Goal: Transaction & Acquisition: Purchase product/service

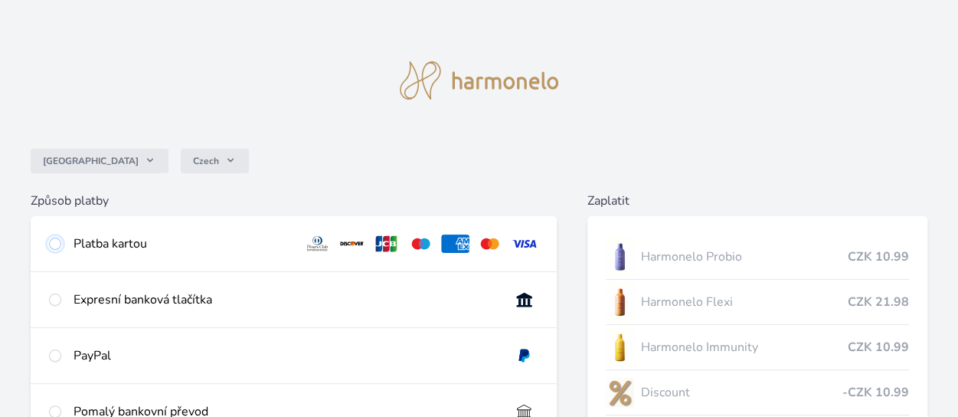
click at [59, 244] on input "radio" at bounding box center [55, 244] width 12 height 12
radio input "true"
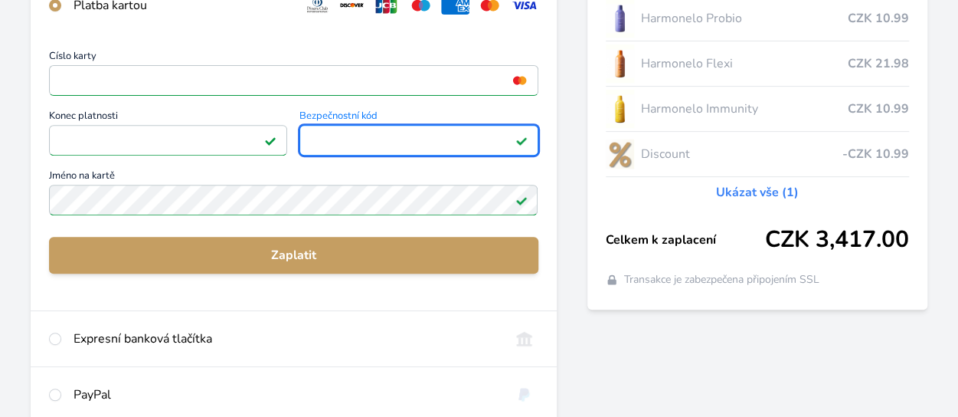
scroll to position [242, 0]
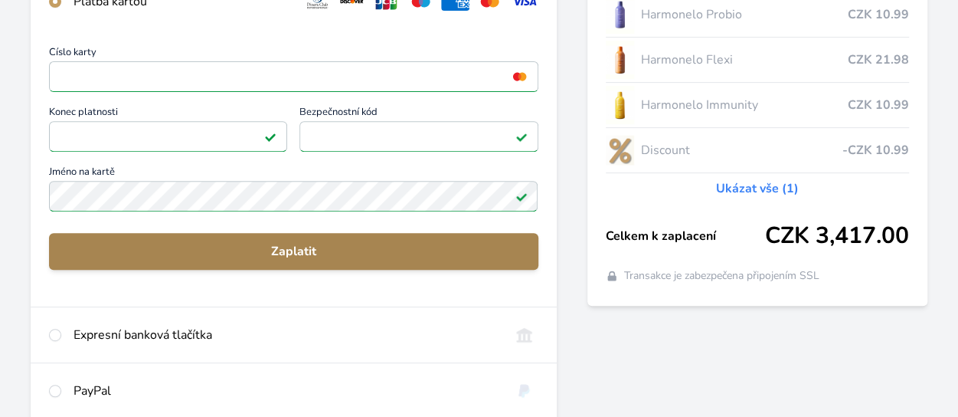
click at [293, 252] on span "Zaplatit" at bounding box center [293, 251] width 465 height 18
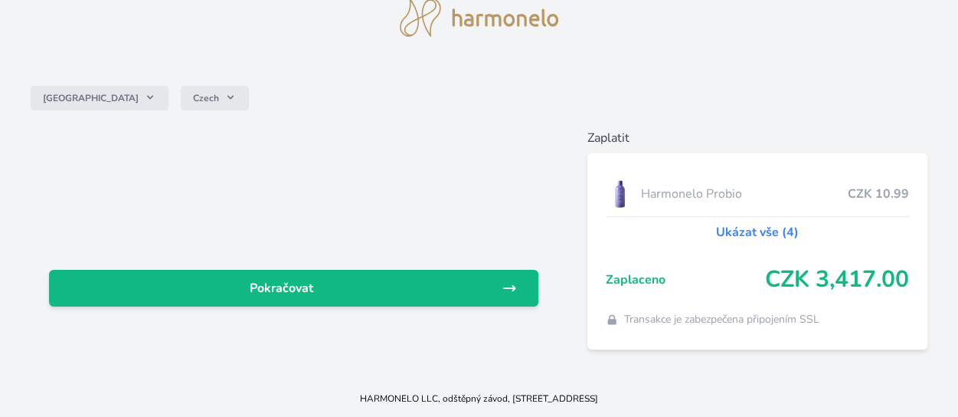
scroll to position [49, 0]
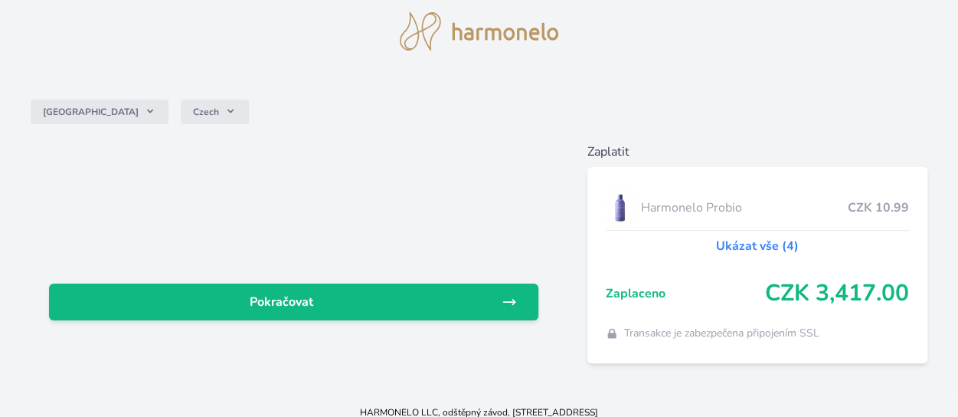
click at [770, 247] on link "Ukázat vše (4)" at bounding box center [757, 246] width 83 height 18
